Goal: Navigation & Orientation: Find specific page/section

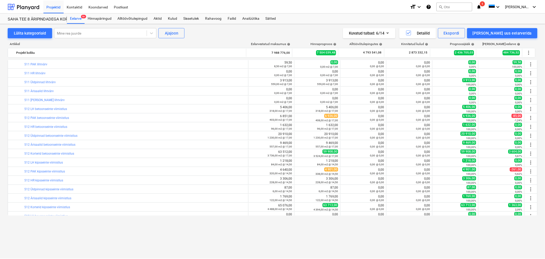
scroll to position [1310, 0]
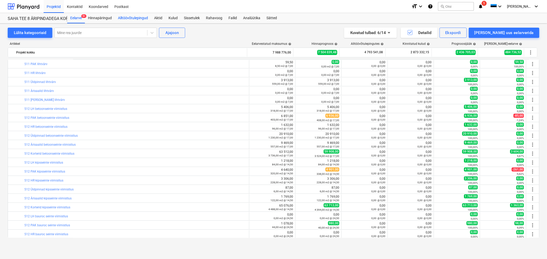
click at [125, 16] on div "Alltöövõtulepingud" at bounding box center [133, 18] width 36 height 10
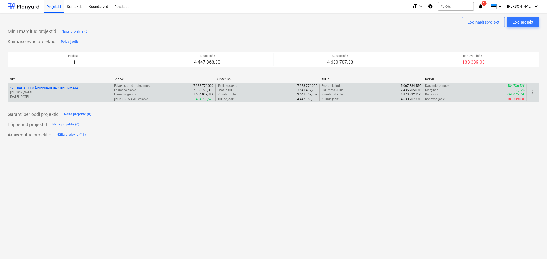
click at [36, 87] on p "128 - SAHA TEE 8 ÄRIPINDADEGA KORTERMAJA" at bounding box center [44, 88] width 68 height 4
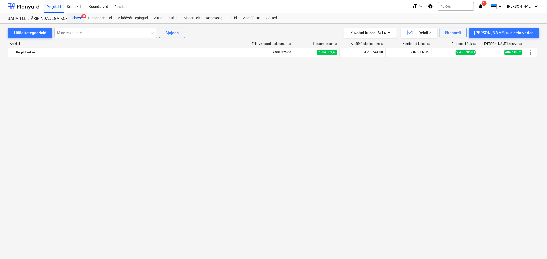
scroll to position [1310, 0]
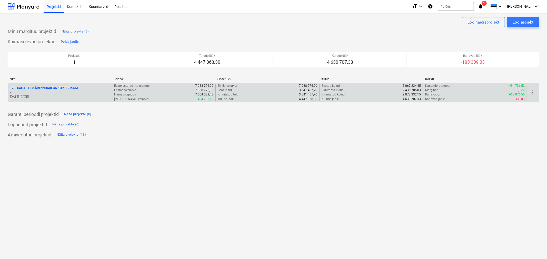
click at [45, 86] on p "128 - SAHA TEE 8 ÄRIPINDADEGA KORTERMAJA" at bounding box center [44, 88] width 68 height 4
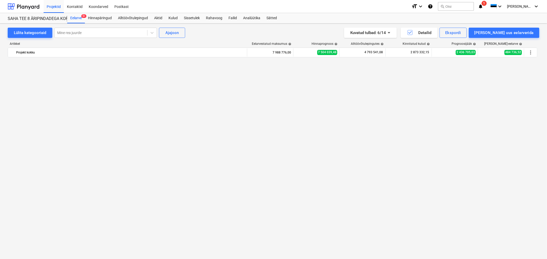
scroll to position [1680, 0]
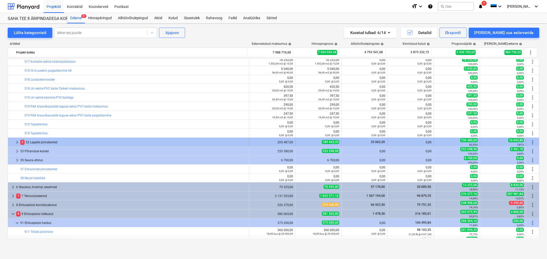
click at [15, 140] on span "keyboard_arrow_right" at bounding box center [17, 142] width 6 height 6
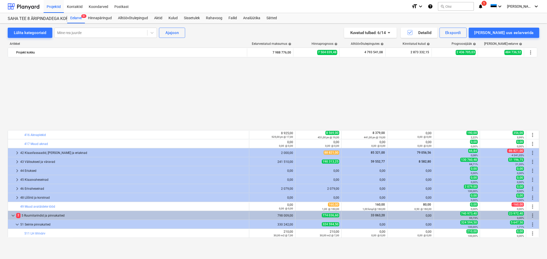
scroll to position [1217, 0]
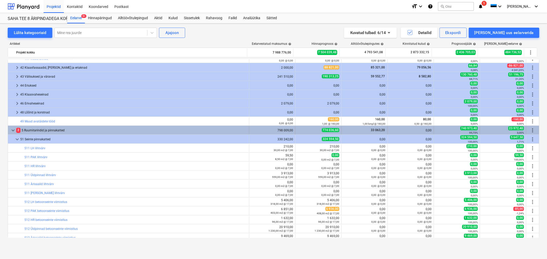
click at [13, 130] on span "keyboard_arrow_down" at bounding box center [13, 130] width 6 height 6
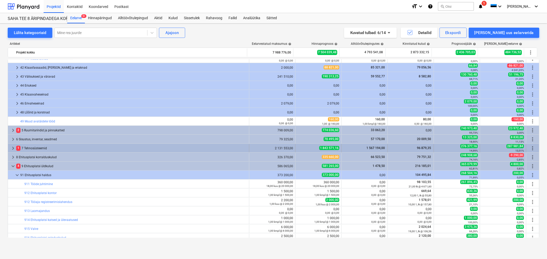
click at [12, 147] on span "keyboard_arrow_right" at bounding box center [13, 148] width 6 height 6
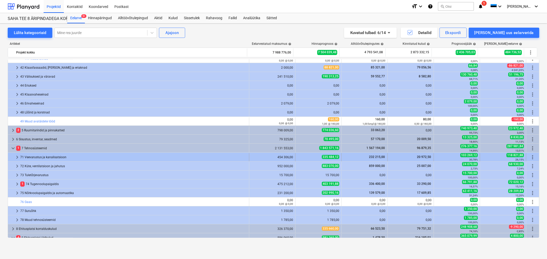
click at [13, 154] on div at bounding box center [12, 157] width 4 height 8
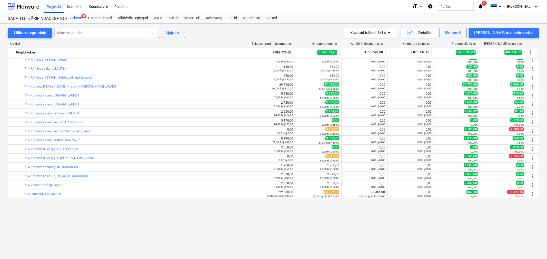
scroll to position [1437, 0]
